Goal: Task Accomplishment & Management: Manage account settings

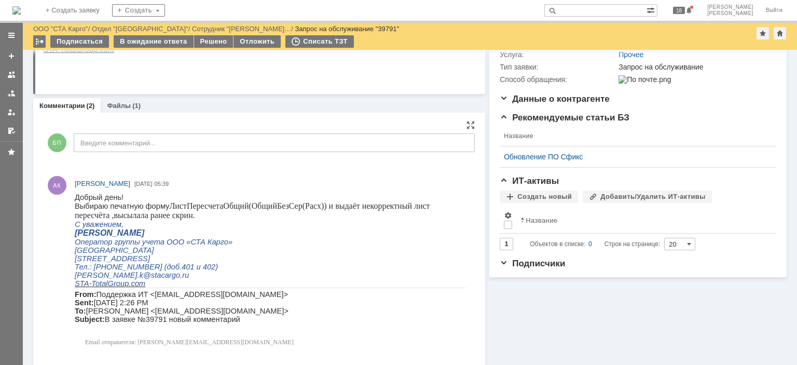
scroll to position [104, 0]
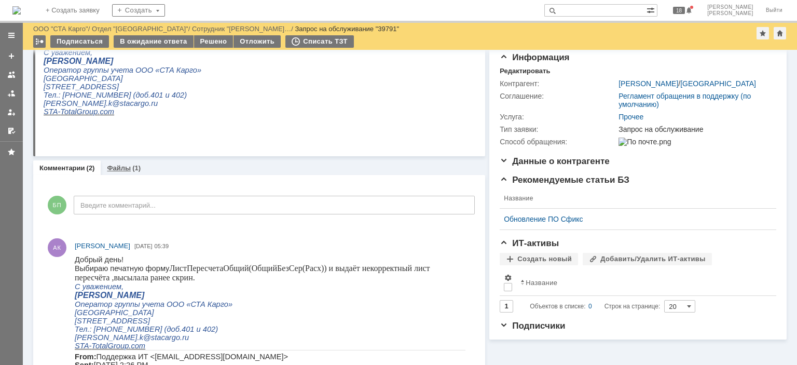
click at [125, 164] on link "Файлы" at bounding box center [119, 168] width 24 height 8
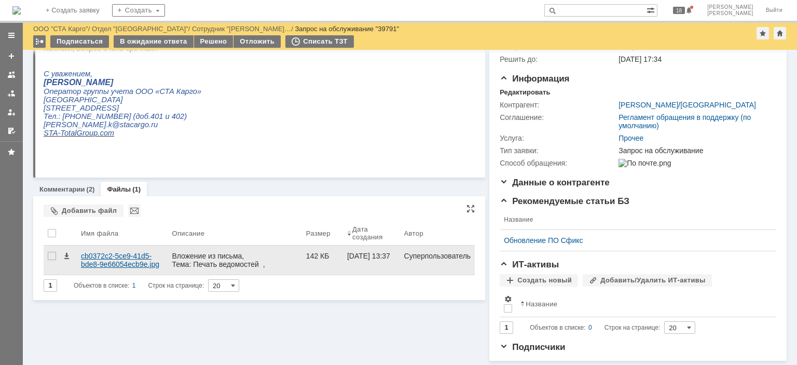
click at [122, 252] on div "cb0372c2-5ce9-41d5-bde8-9e66054ecb9e.jpg" at bounding box center [122, 260] width 82 height 17
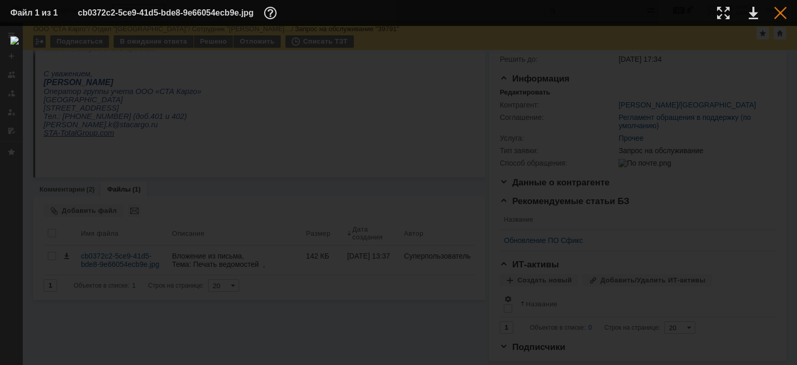
drag, startPoint x: 780, startPoint y: 10, endPoint x: 417, endPoint y: 117, distance: 378.4
click at [780, 10] on div at bounding box center [780, 13] width 12 height 12
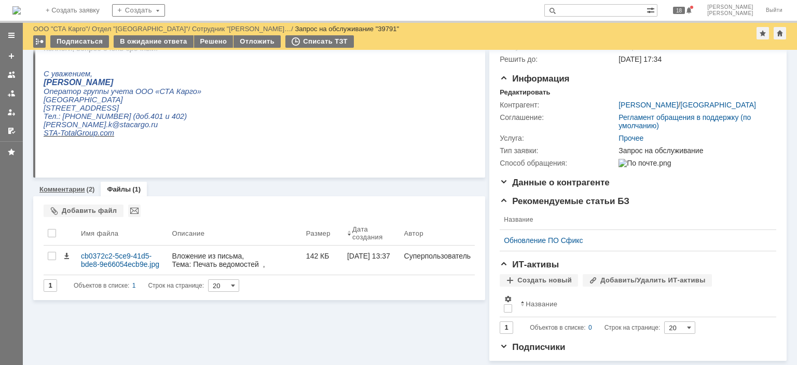
click at [77, 185] on link "Комментарии" at bounding box center [62, 189] width 46 height 8
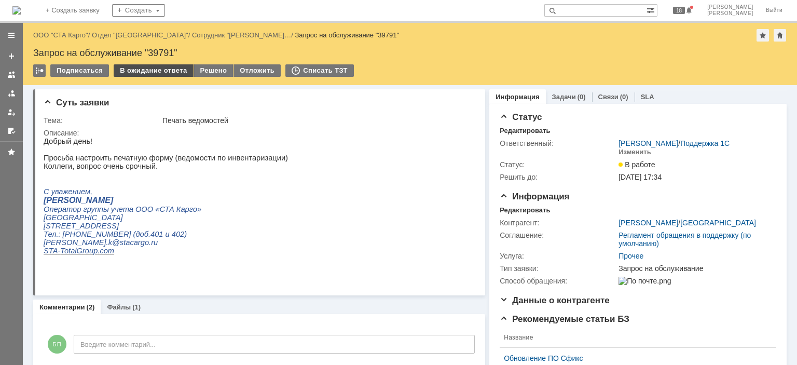
click at [151, 68] on div "В ожидание ответа" at bounding box center [153, 70] width 79 height 12
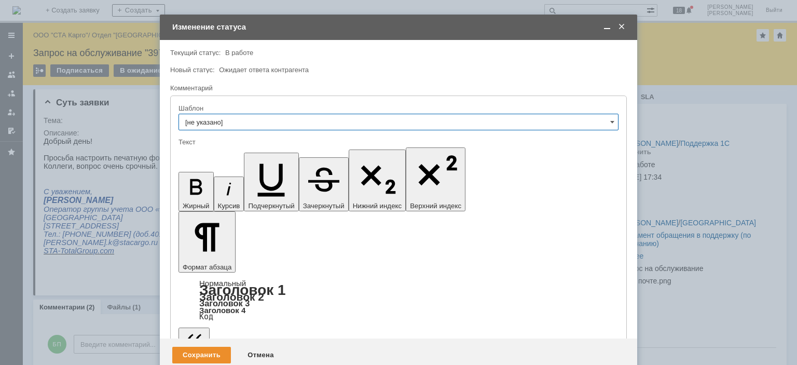
drag, startPoint x: 379, startPoint y: 2872, endPoint x: 180, endPoint y: 2868, distance: 198.1
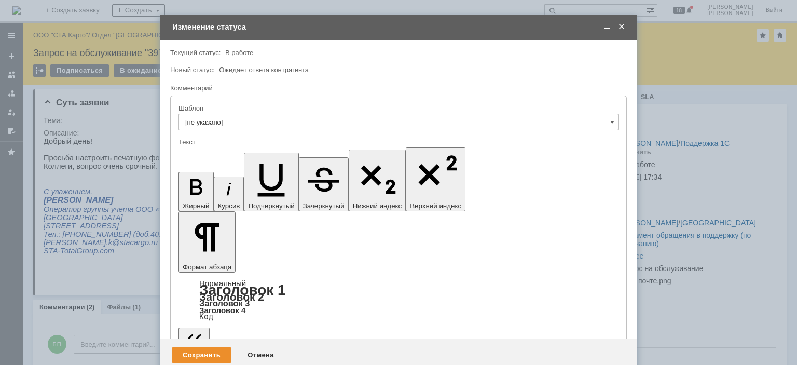
drag, startPoint x: 522, startPoint y: 2866, endPoint x: 491, endPoint y: 2868, distance: 31.2
drag, startPoint x: 417, startPoint y: 2868, endPoint x: 426, endPoint y: 2868, distance: 8.8
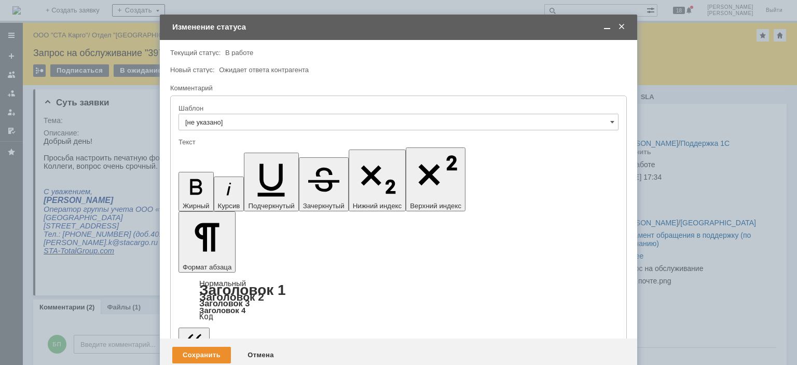
click at [197, 346] on div "Сохранить" at bounding box center [201, 354] width 59 height 17
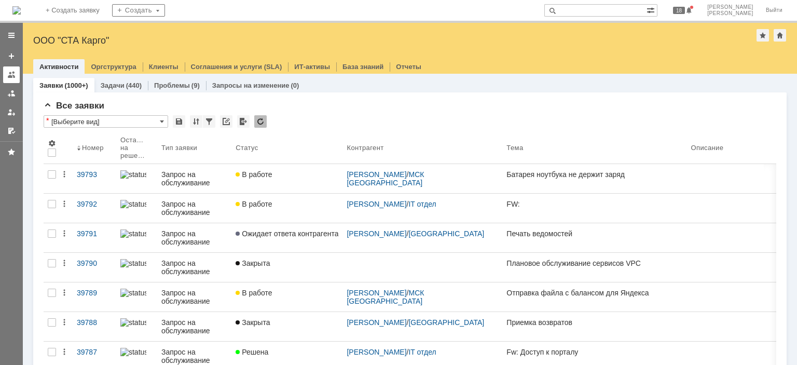
click at [13, 71] on div at bounding box center [11, 75] width 8 height 8
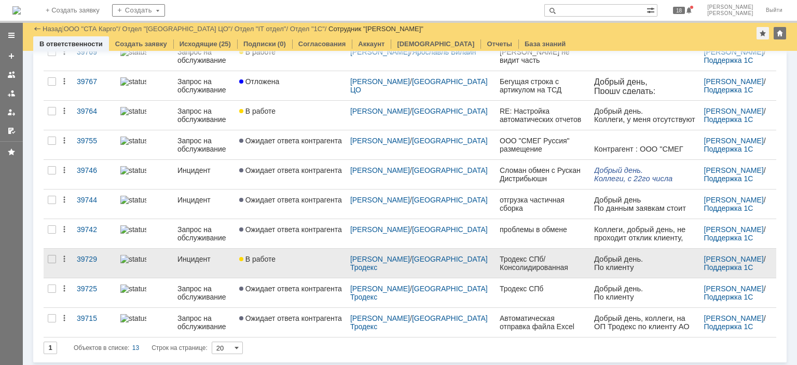
click at [299, 257] on div "В работе" at bounding box center [290, 259] width 103 height 8
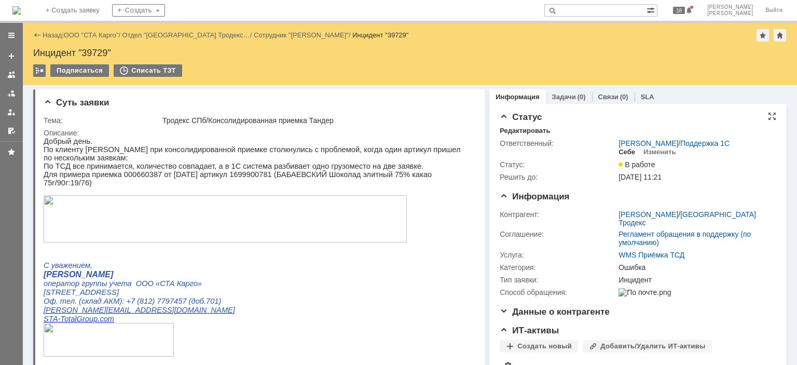
click at [626, 148] on div "Себе" at bounding box center [626, 152] width 17 height 8
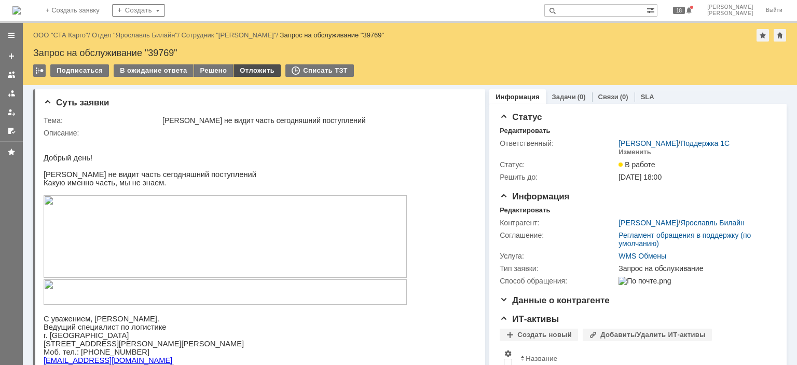
click at [258, 70] on div "Отложить" at bounding box center [256, 70] width 47 height 12
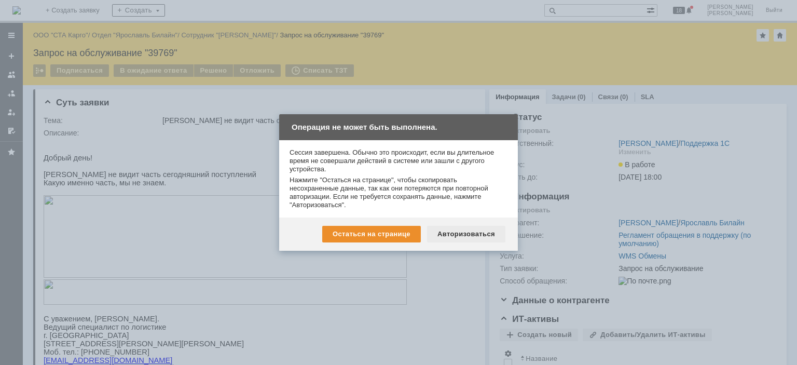
click at [459, 232] on div "Авторизоваться" at bounding box center [466, 234] width 78 height 17
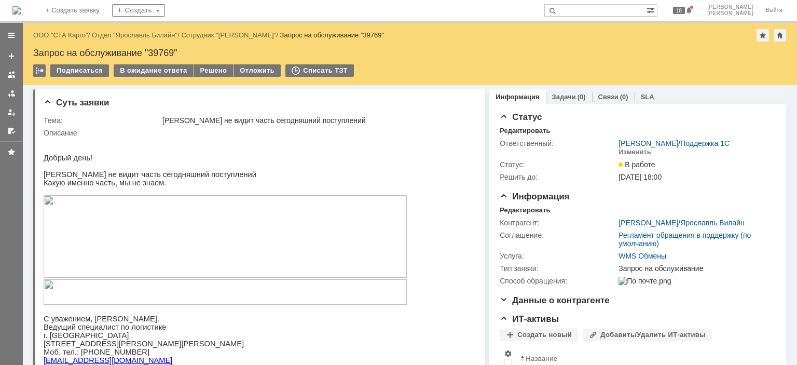
click at [259, 78] on div "Подписаться В ожидание ответа Решено Отложить Списать ТЗТ" at bounding box center [409, 75] width 753 height 22
click at [257, 72] on div "Отложить" at bounding box center [256, 70] width 47 height 12
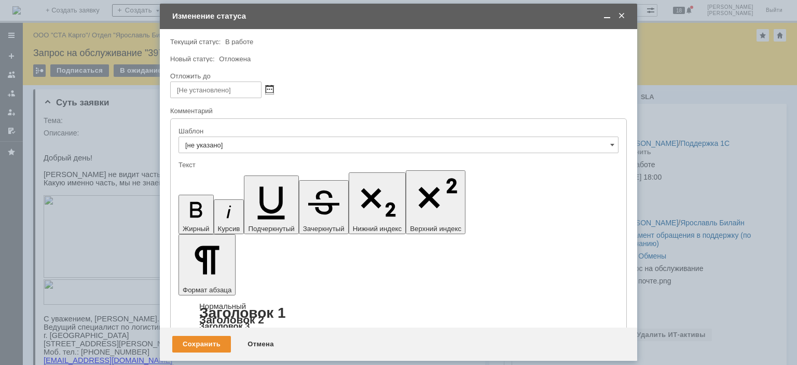
click at [268, 87] on span at bounding box center [270, 90] width 8 height 8
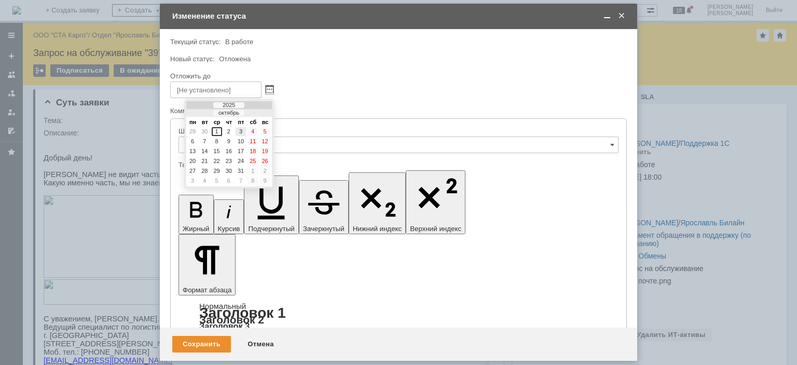
click at [238, 130] on div "3" at bounding box center [240, 131] width 10 height 9
type input "[DATE] 10:00"
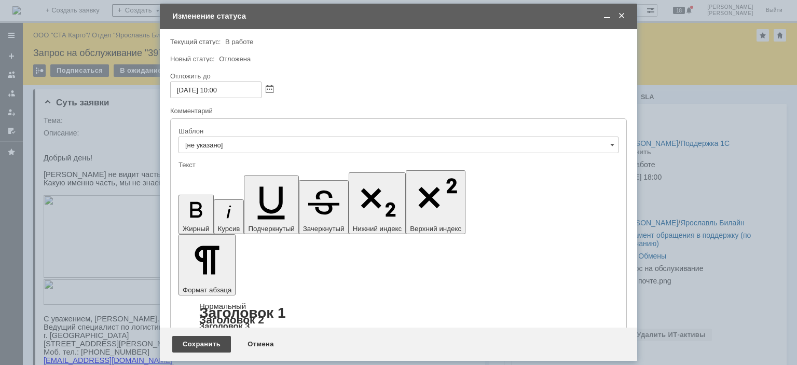
click at [200, 348] on div "Сохранить" at bounding box center [201, 344] width 59 height 17
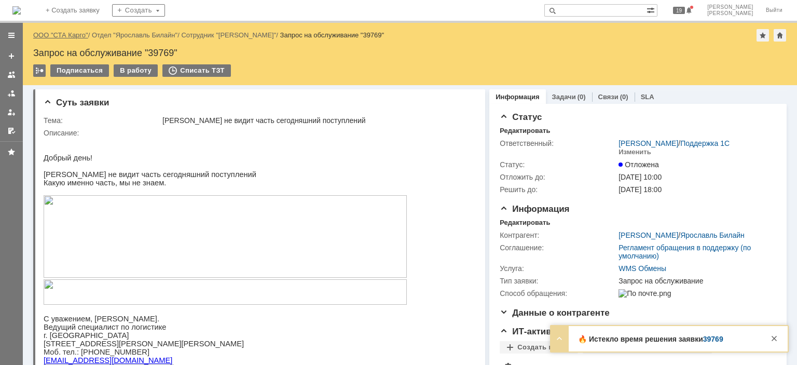
click at [58, 33] on link "ООО "СТА Карго"" at bounding box center [60, 35] width 55 height 8
